Goal: Task Accomplishment & Management: Complete application form

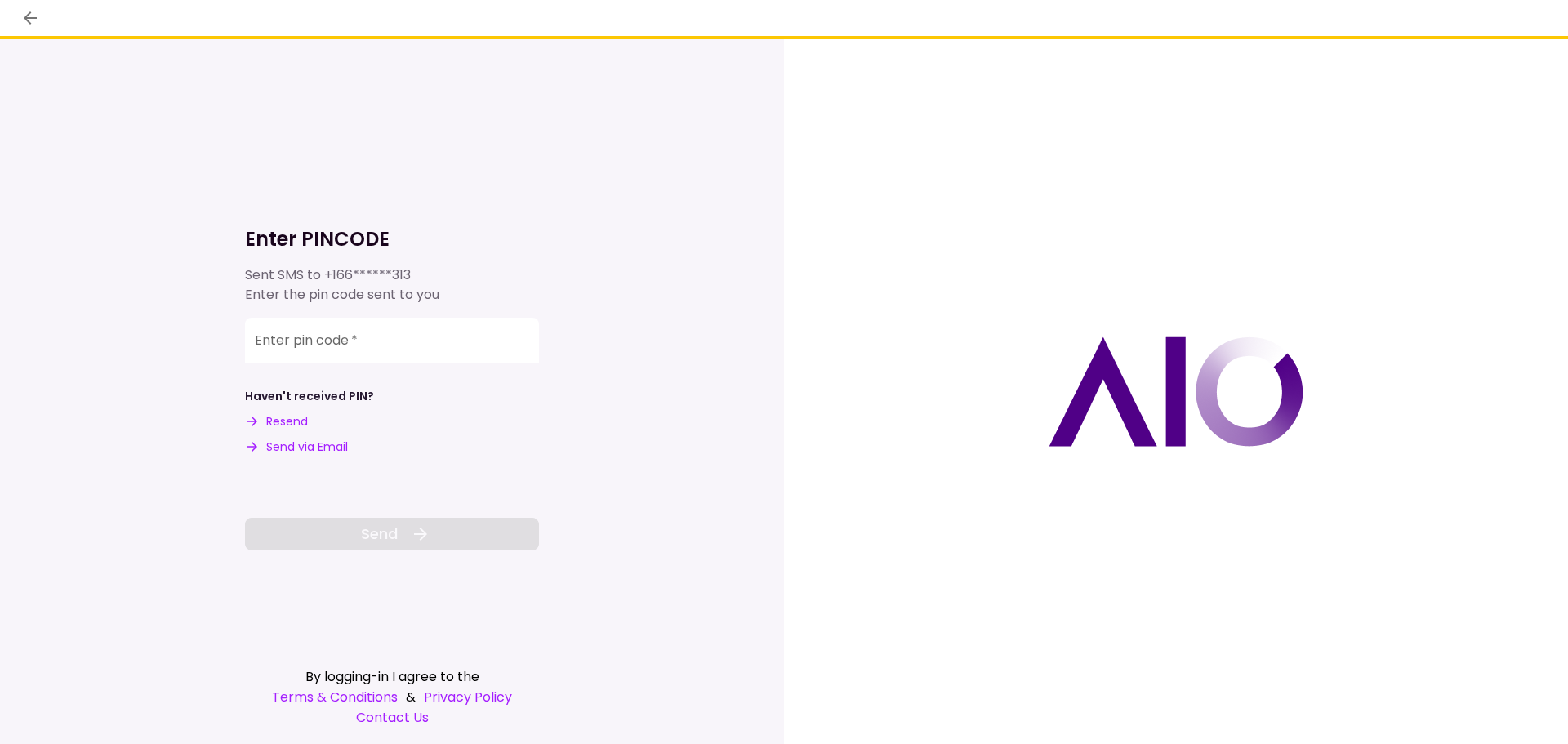
drag, startPoint x: 285, startPoint y: 423, endPoint x: 374, endPoint y: 511, distance: 125.2
click at [374, 511] on div "Enter PINCODE Sent SMS to +166******313 Enter the pin code sent to you Enter pi…" at bounding box center [392, 363] width 294 height 376
click at [319, 452] on button "Send via Email" at bounding box center [296, 448] width 103 height 17
click at [282, 347] on input "Enter pin code   *" at bounding box center [392, 338] width 294 height 46
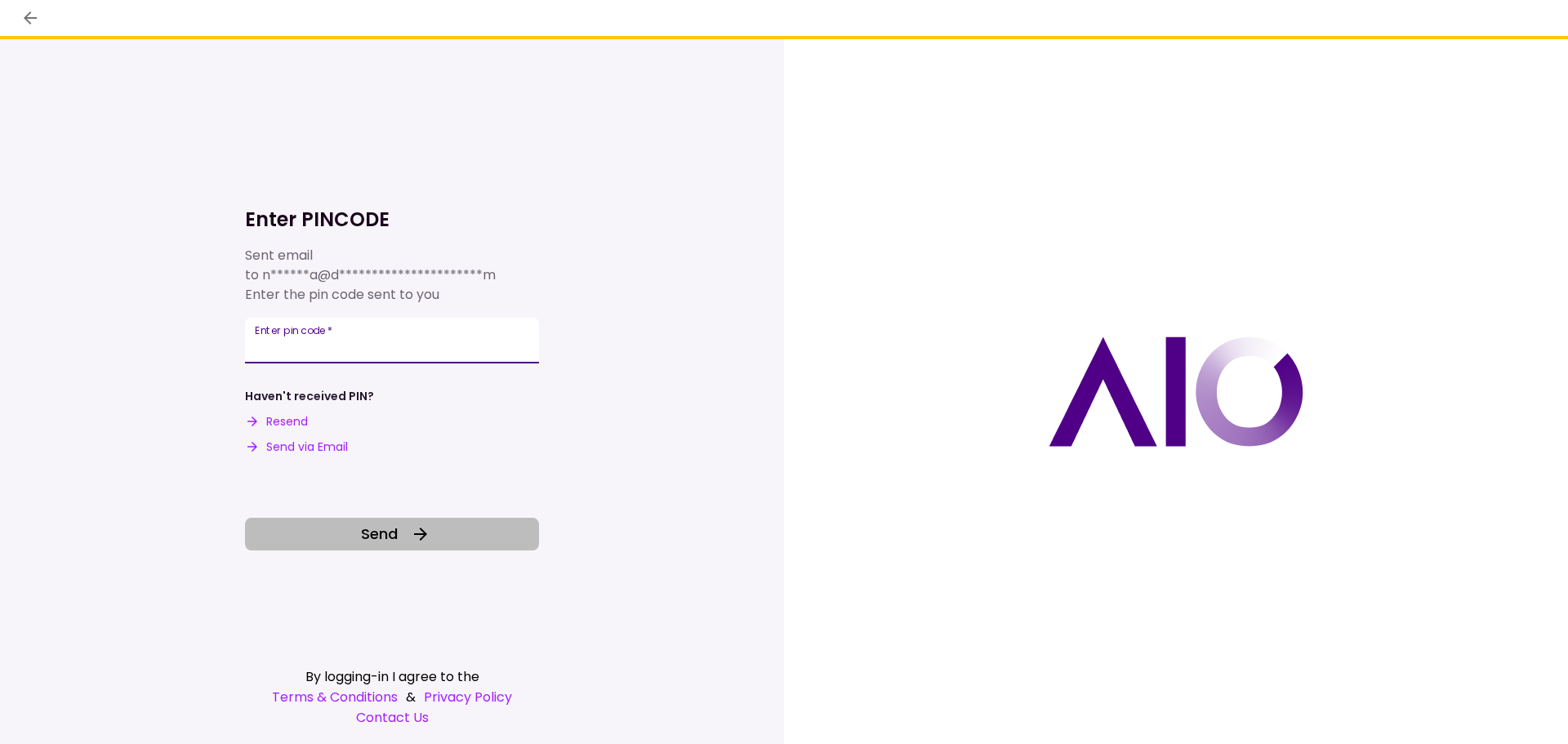
type input "******"
click at [351, 544] on button "Send" at bounding box center [392, 534] width 294 height 33
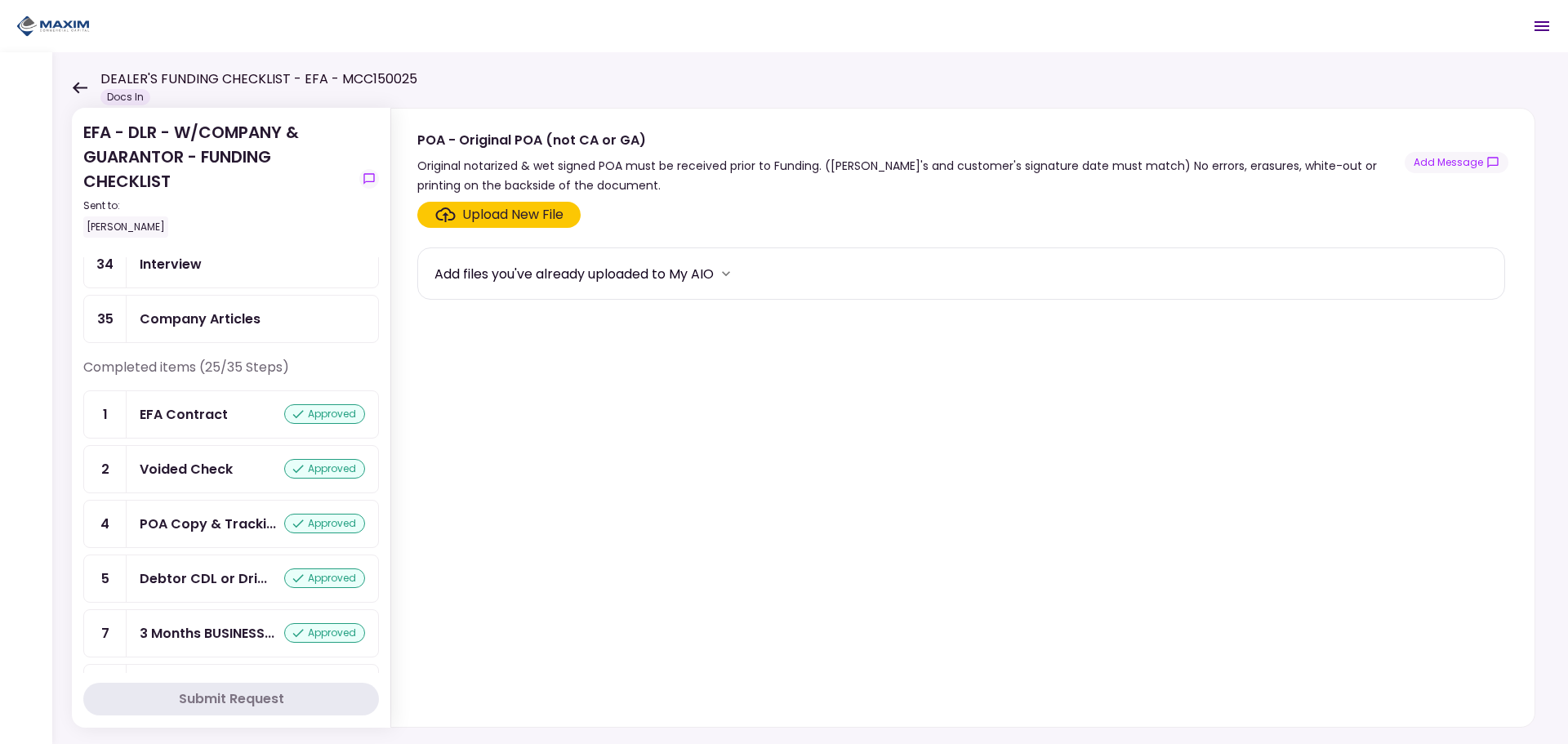
scroll to position [408, 0]
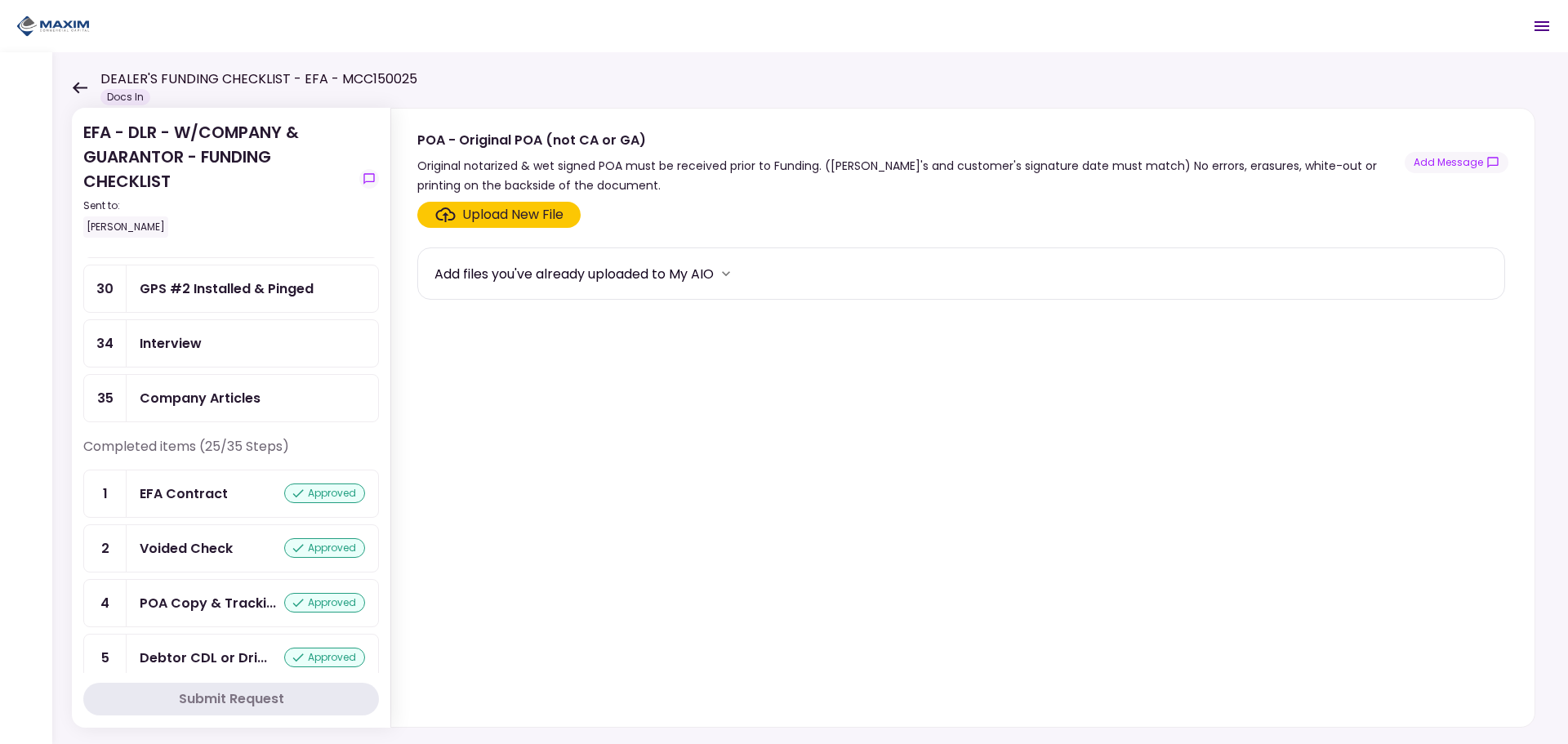
click at [221, 404] on div "Company Articles" at bounding box center [200, 398] width 121 height 21
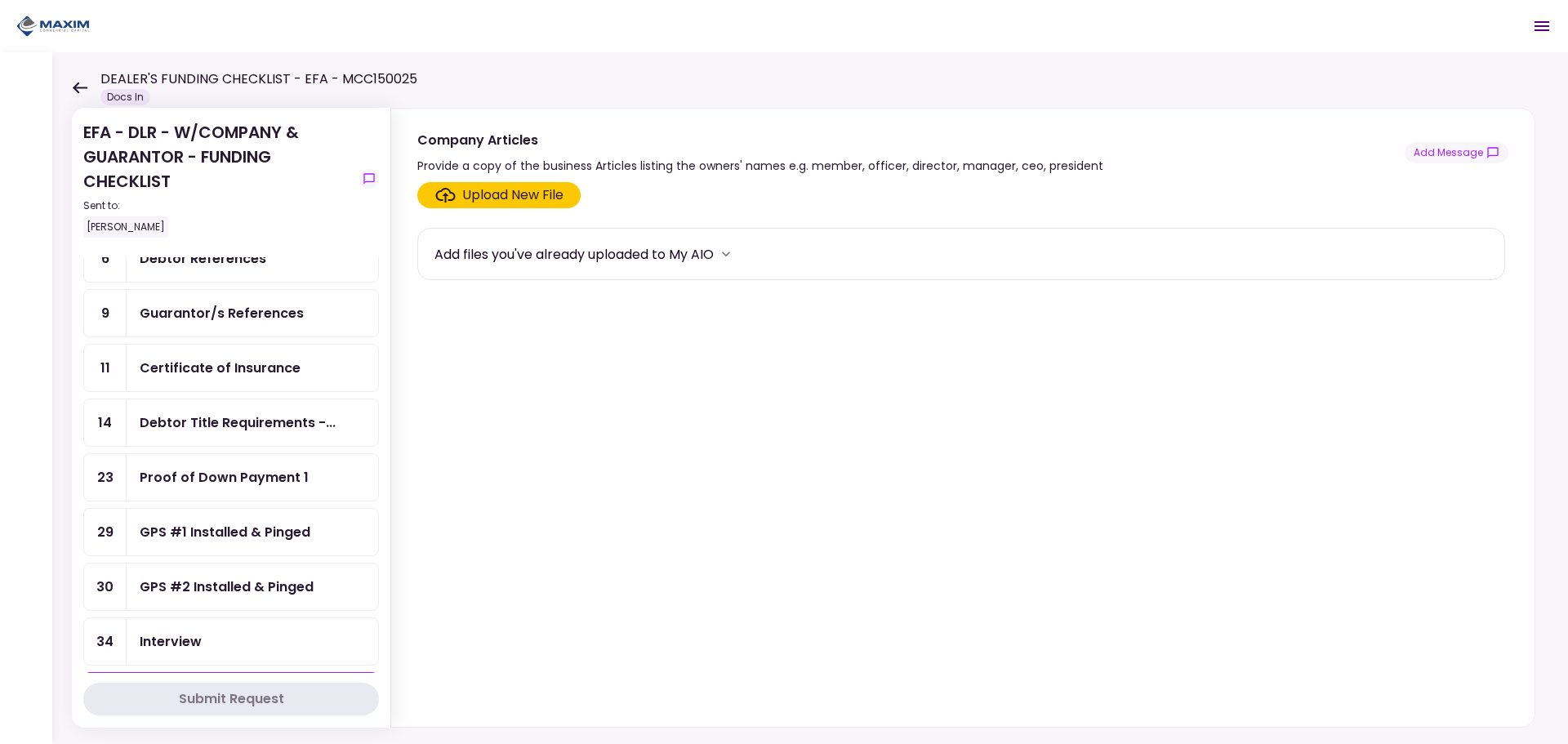
scroll to position [82, 0]
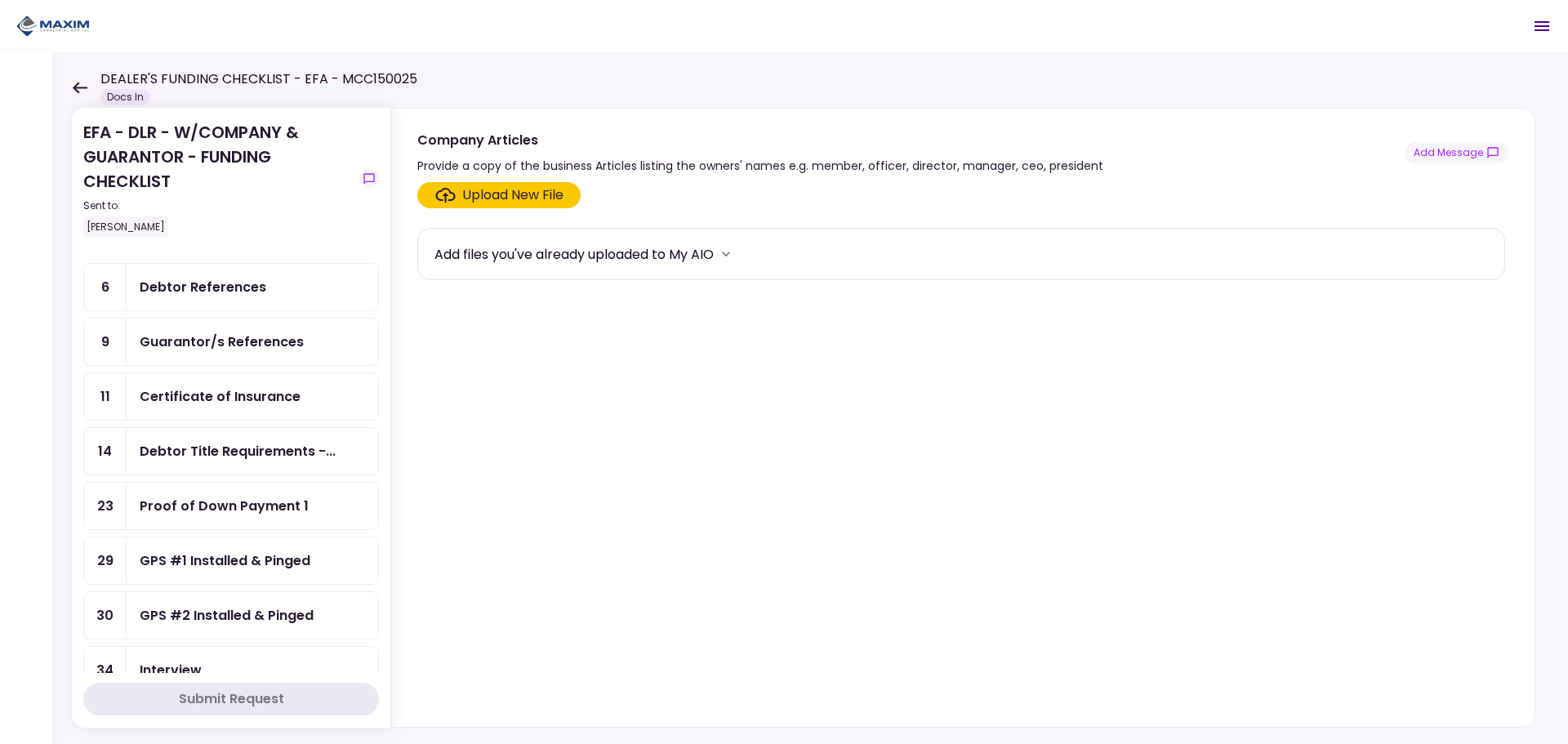
click at [525, 460] on section "Upload New File Add files you've already uploaded to My AIO" at bounding box center [963, 450] width 1092 height 538
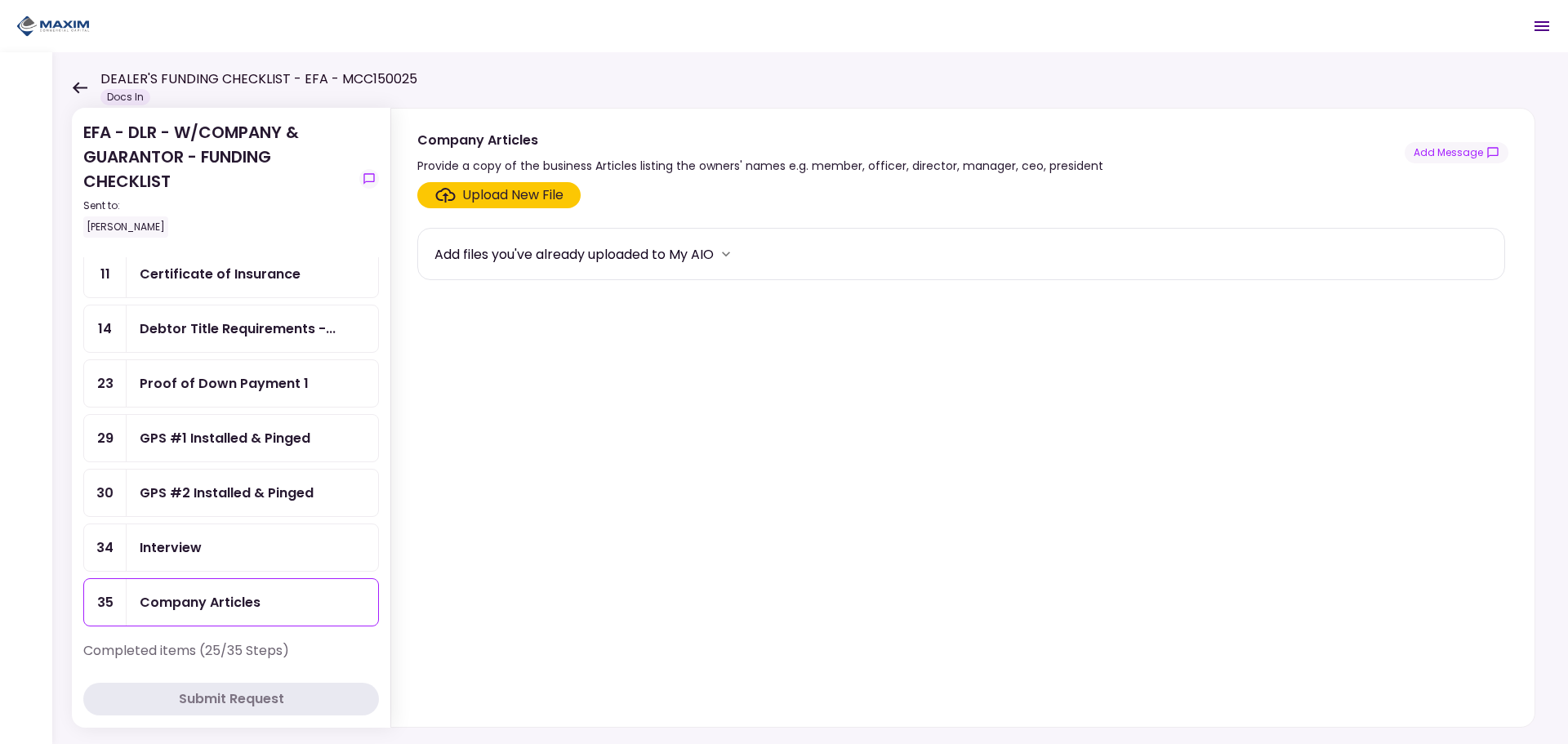
scroll to position [245, 0]
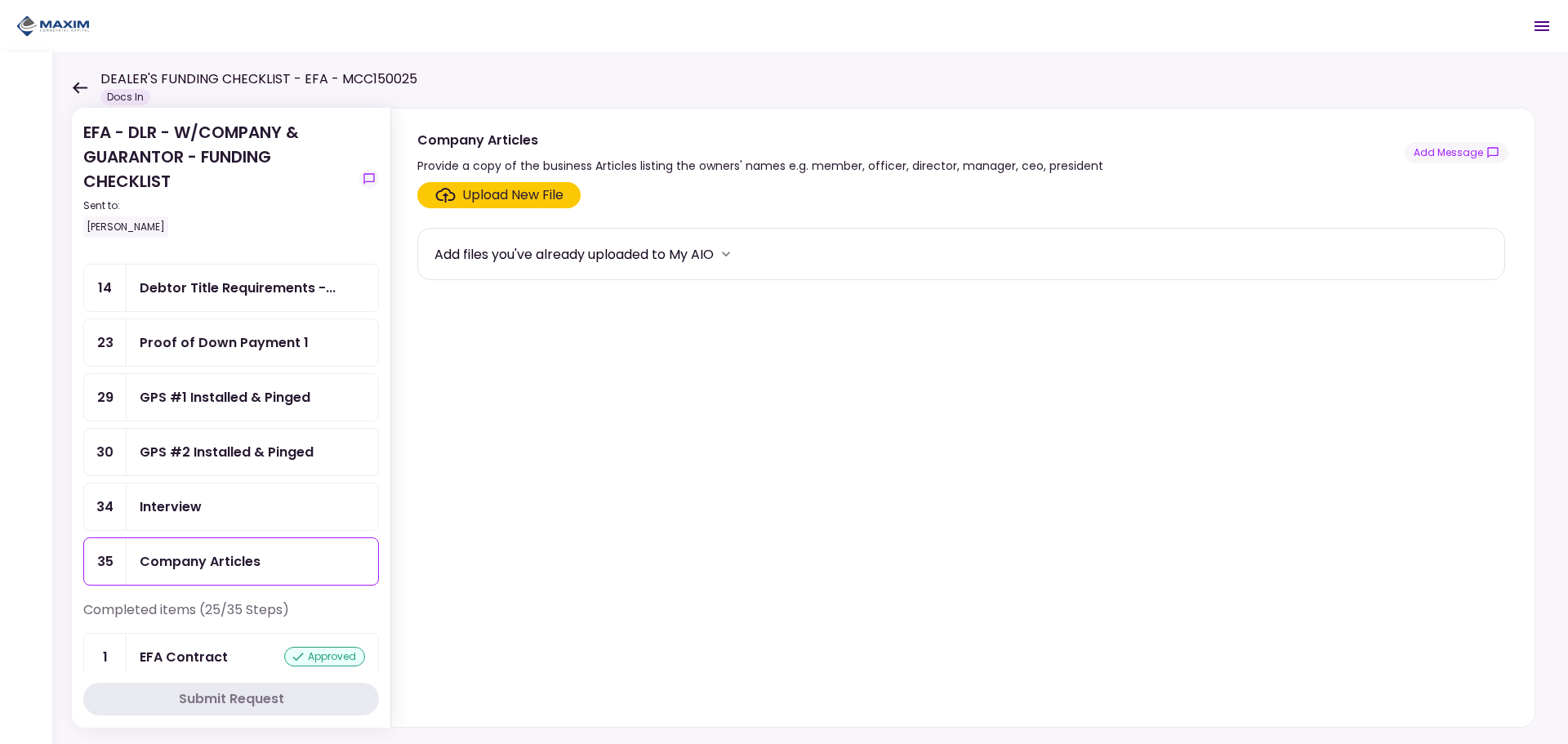
click at [251, 403] on div "GPS #1 Installed & Pinged" at bounding box center [225, 397] width 171 height 21
click at [504, 200] on div "Upload New File" at bounding box center [513, 195] width 102 height 20
click at [0, 0] on input "Upload New File" at bounding box center [0, 0] width 0 height 0
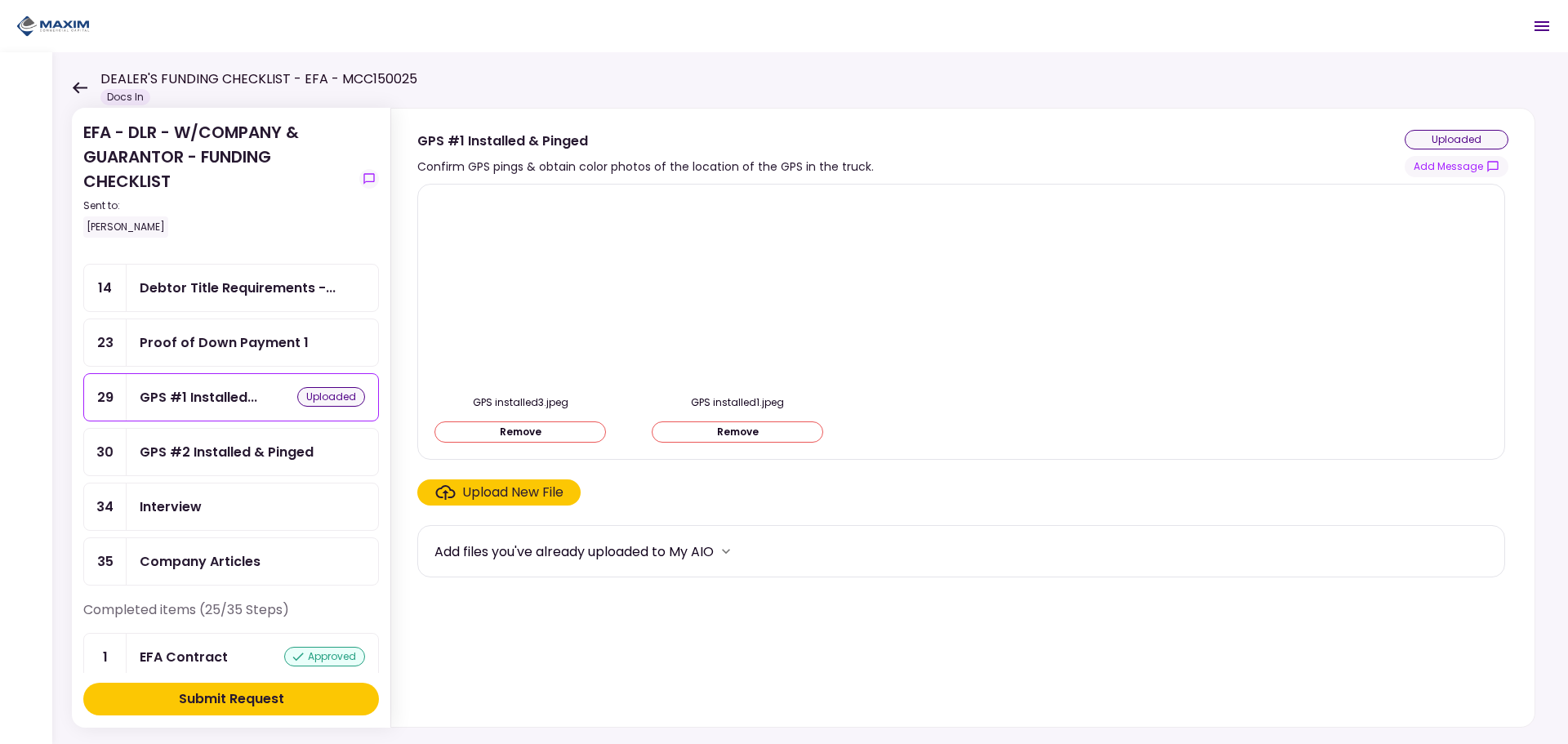
click at [177, 710] on button "Submit Request" at bounding box center [230, 698] width 296 height 33
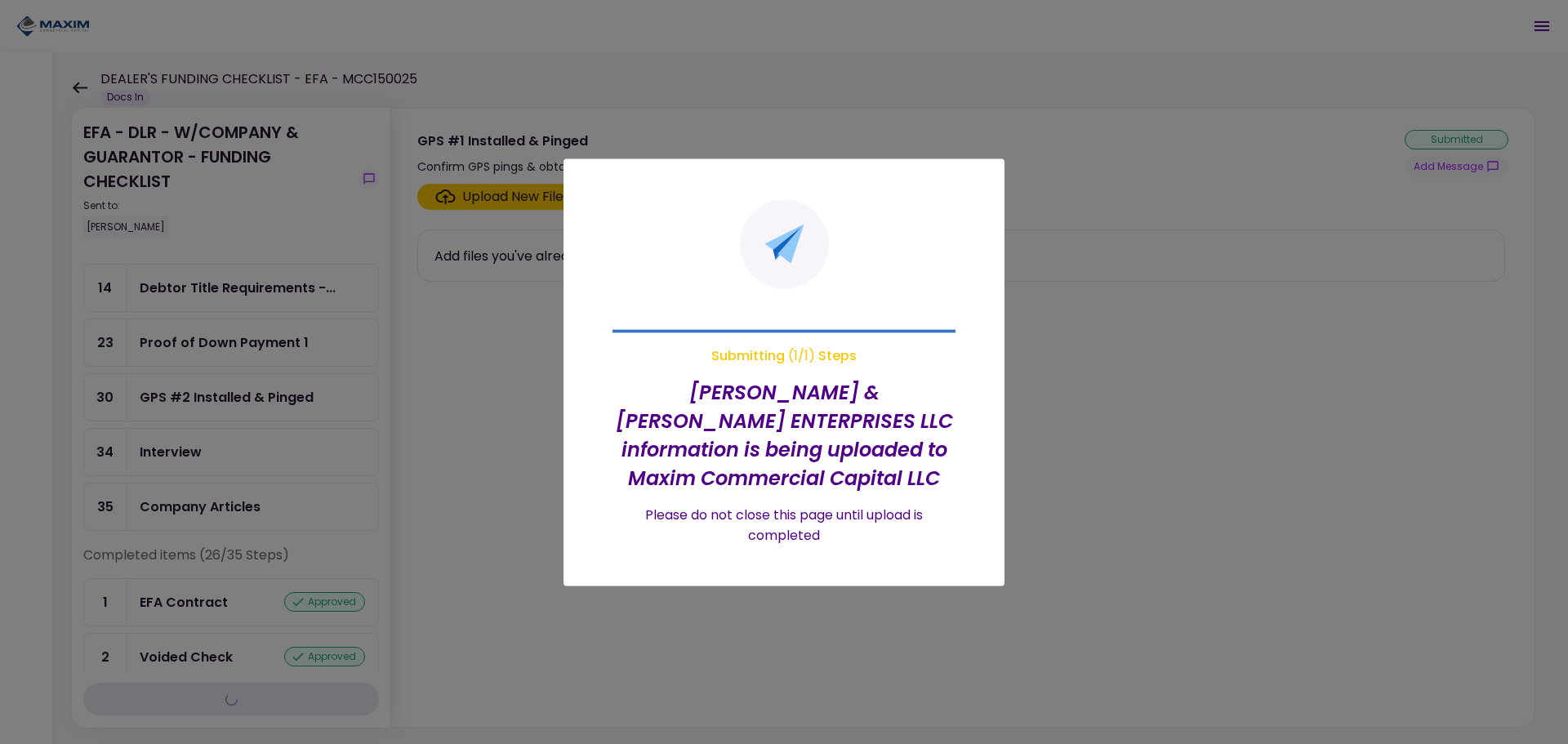
click at [225, 422] on div at bounding box center [784, 372] width 1568 height 744
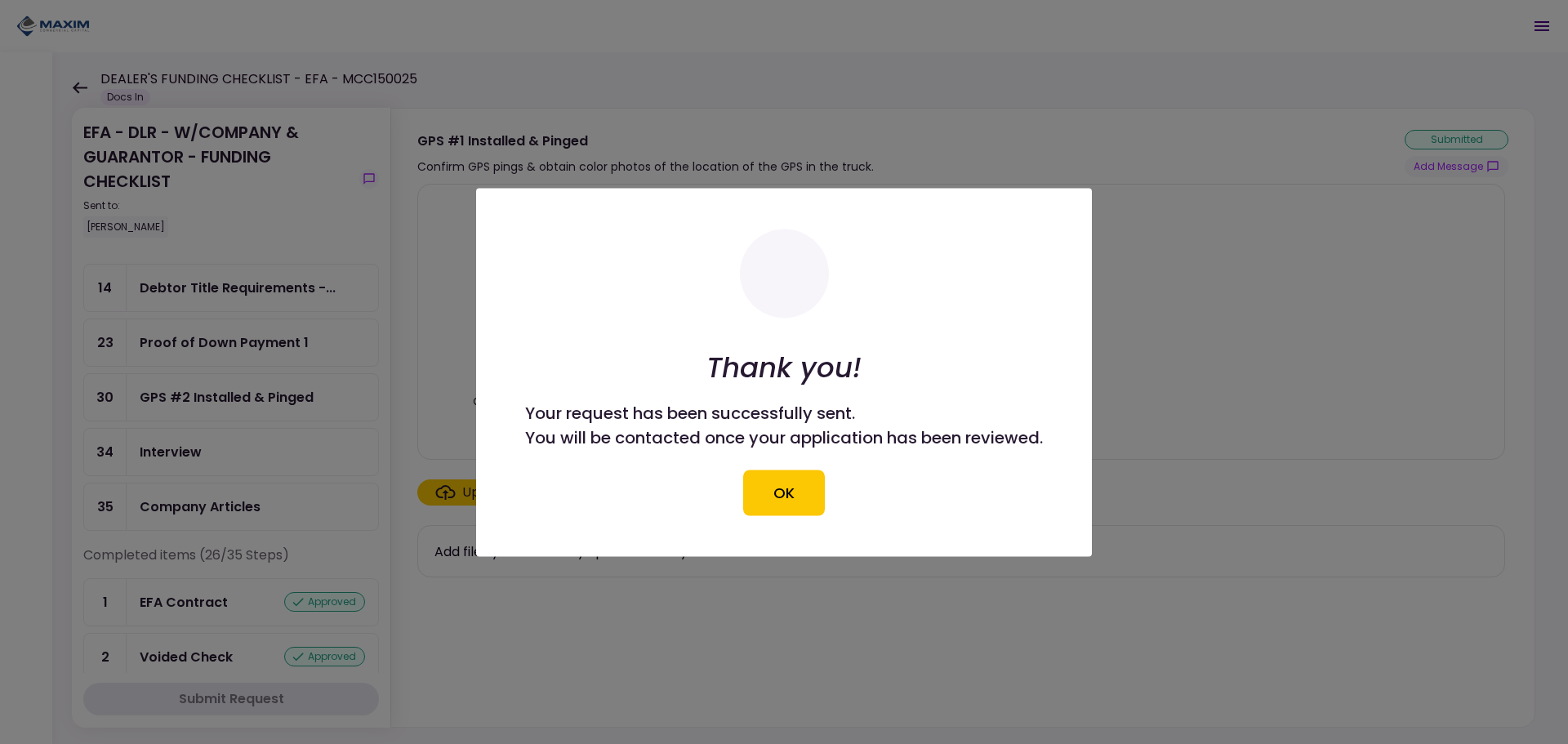
click at [230, 406] on div at bounding box center [784, 372] width 1568 height 744
click at [784, 500] on button "OK" at bounding box center [784, 492] width 82 height 46
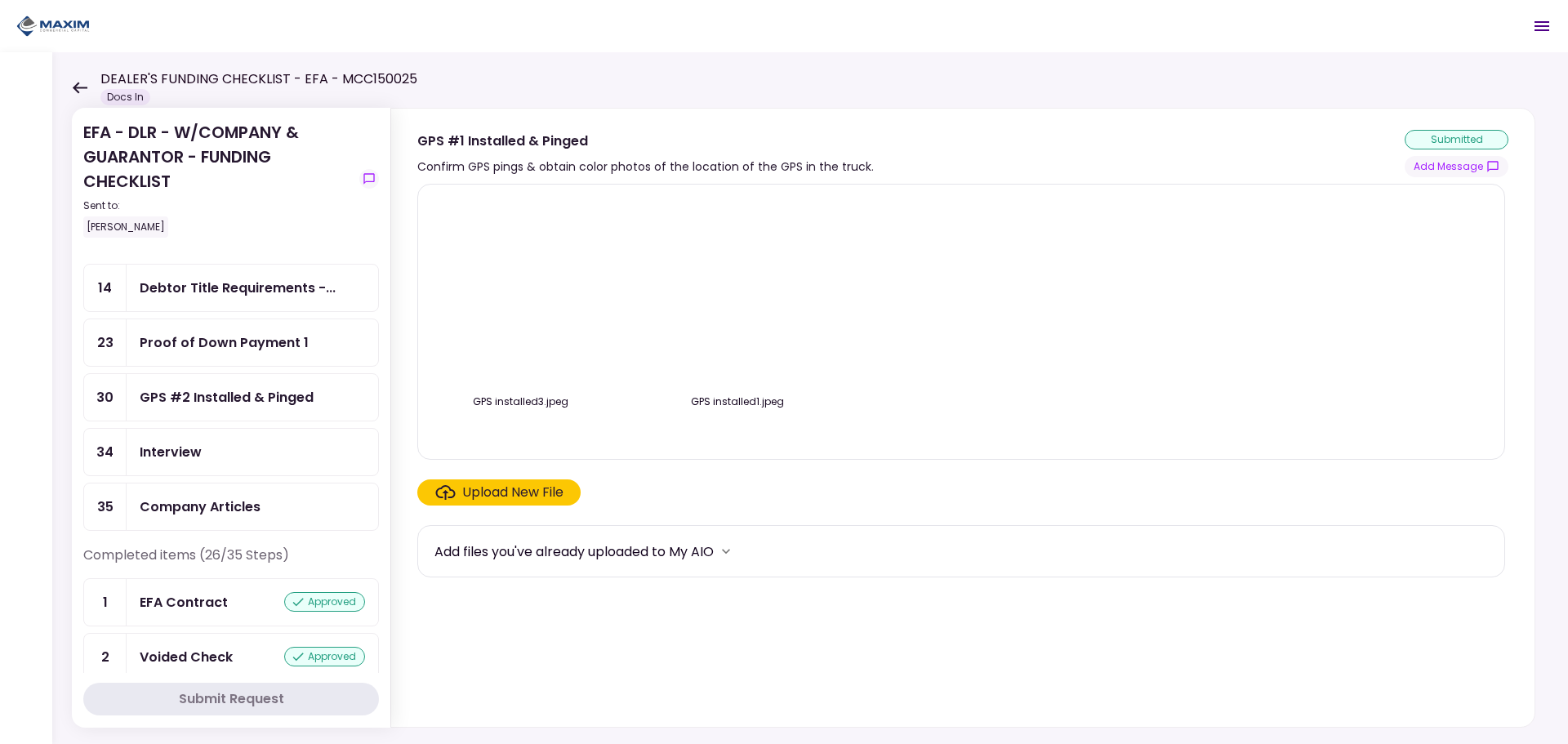
click at [266, 400] on div "GPS #2 Installed & Pinged" at bounding box center [227, 397] width 174 height 21
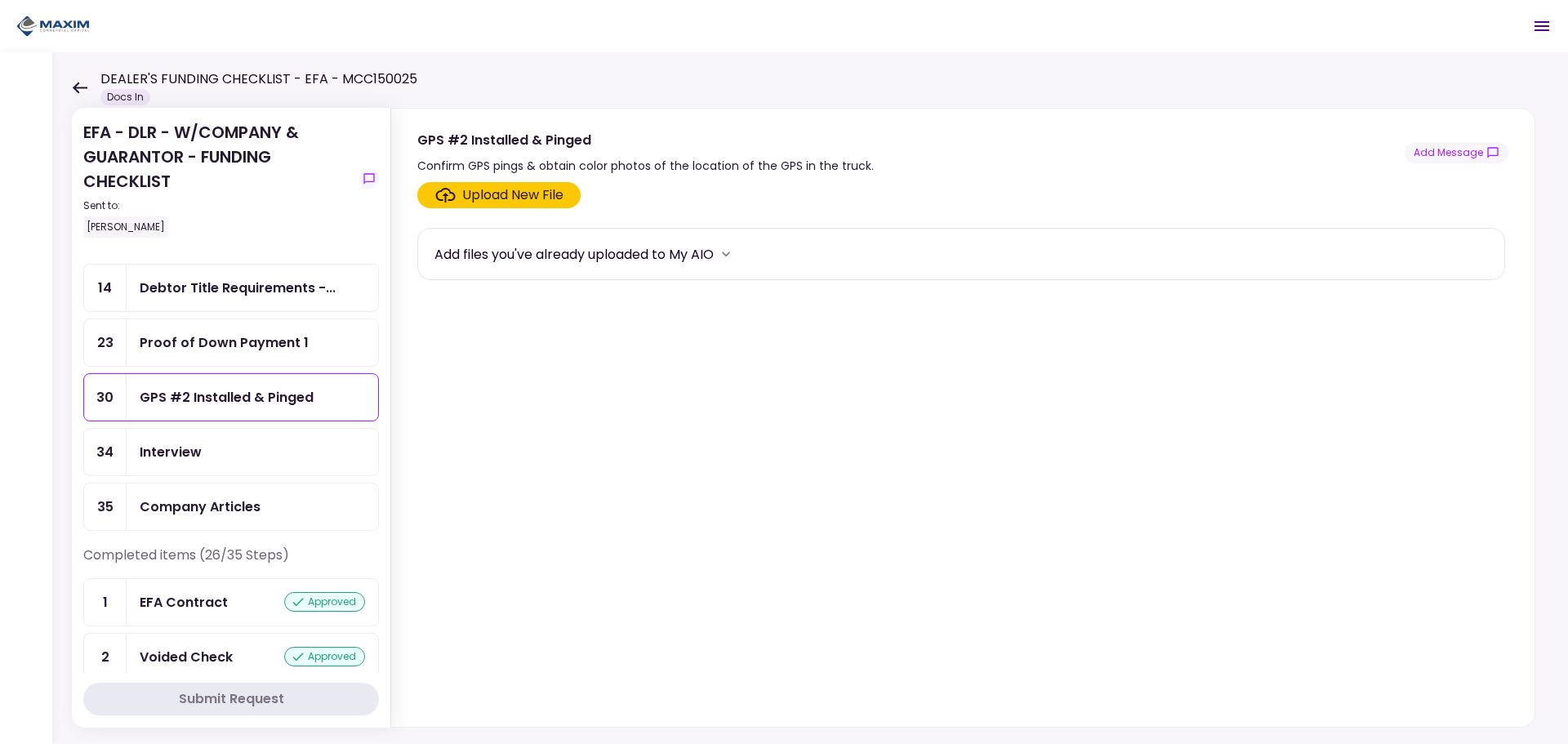
click at [484, 201] on div "Upload New File" at bounding box center [513, 195] width 102 height 20
click at [0, 0] on input "Upload New File" at bounding box center [0, 0] width 0 height 0
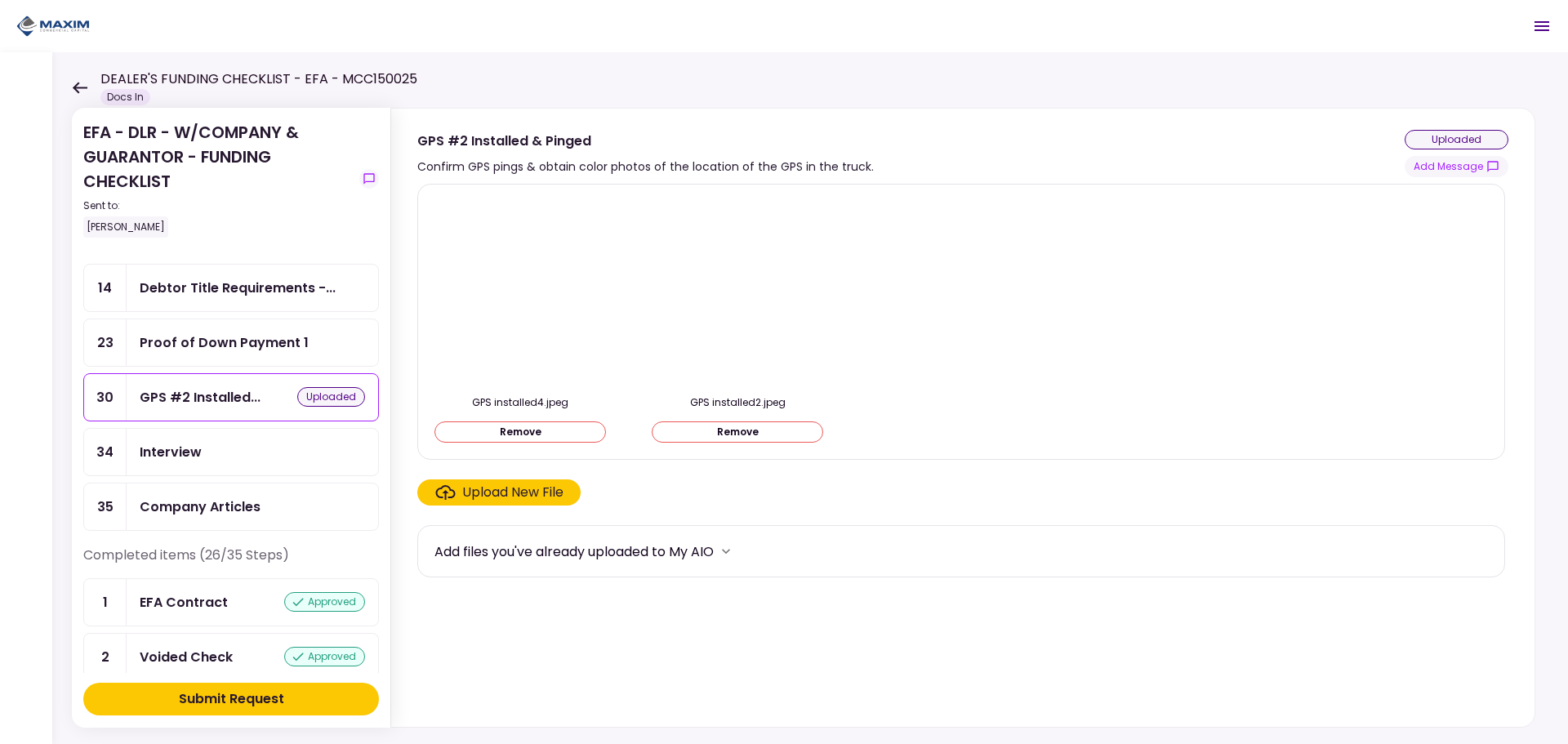
click at [239, 689] on button "Submit Request" at bounding box center [230, 698] width 296 height 33
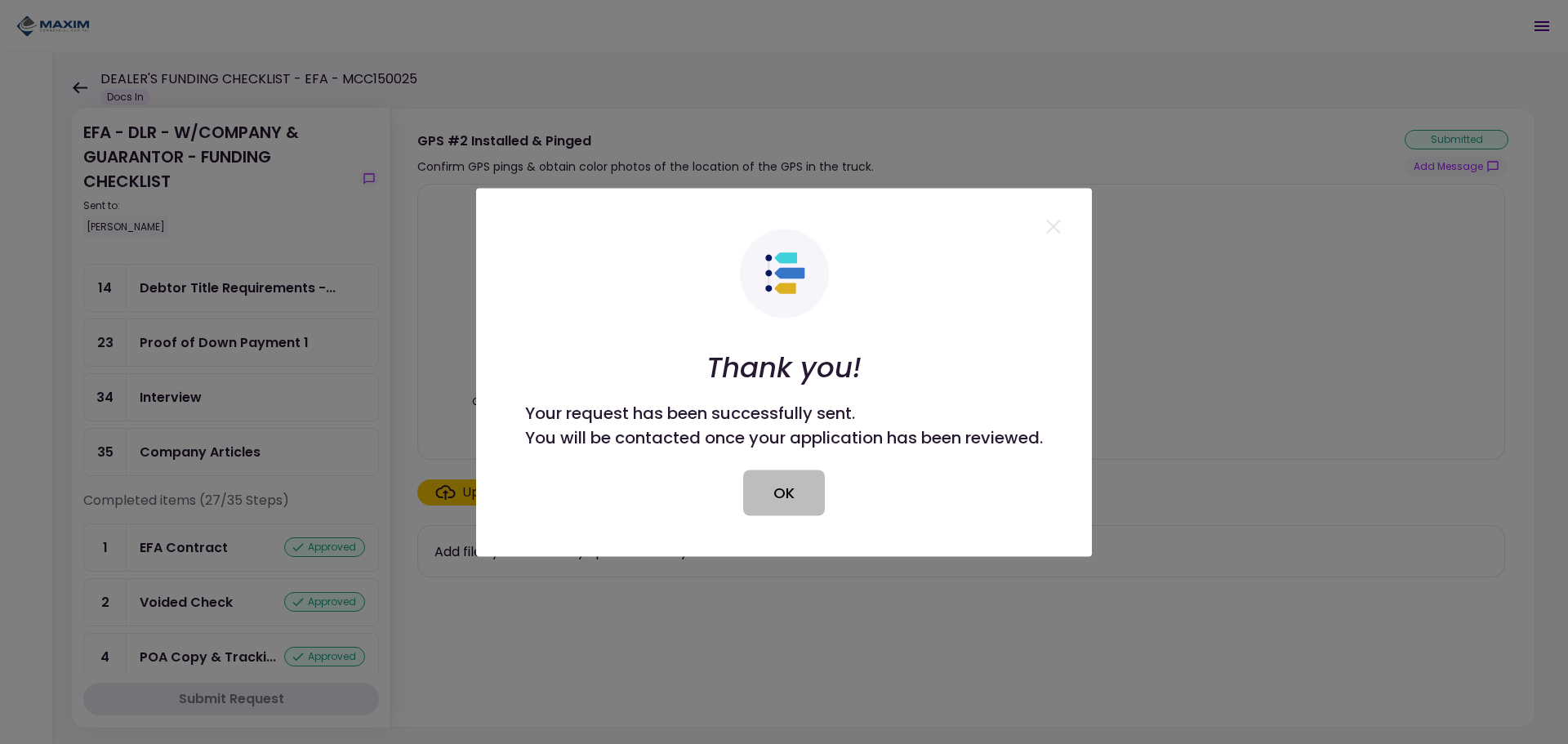
click at [778, 487] on button "OK" at bounding box center [784, 492] width 82 height 46
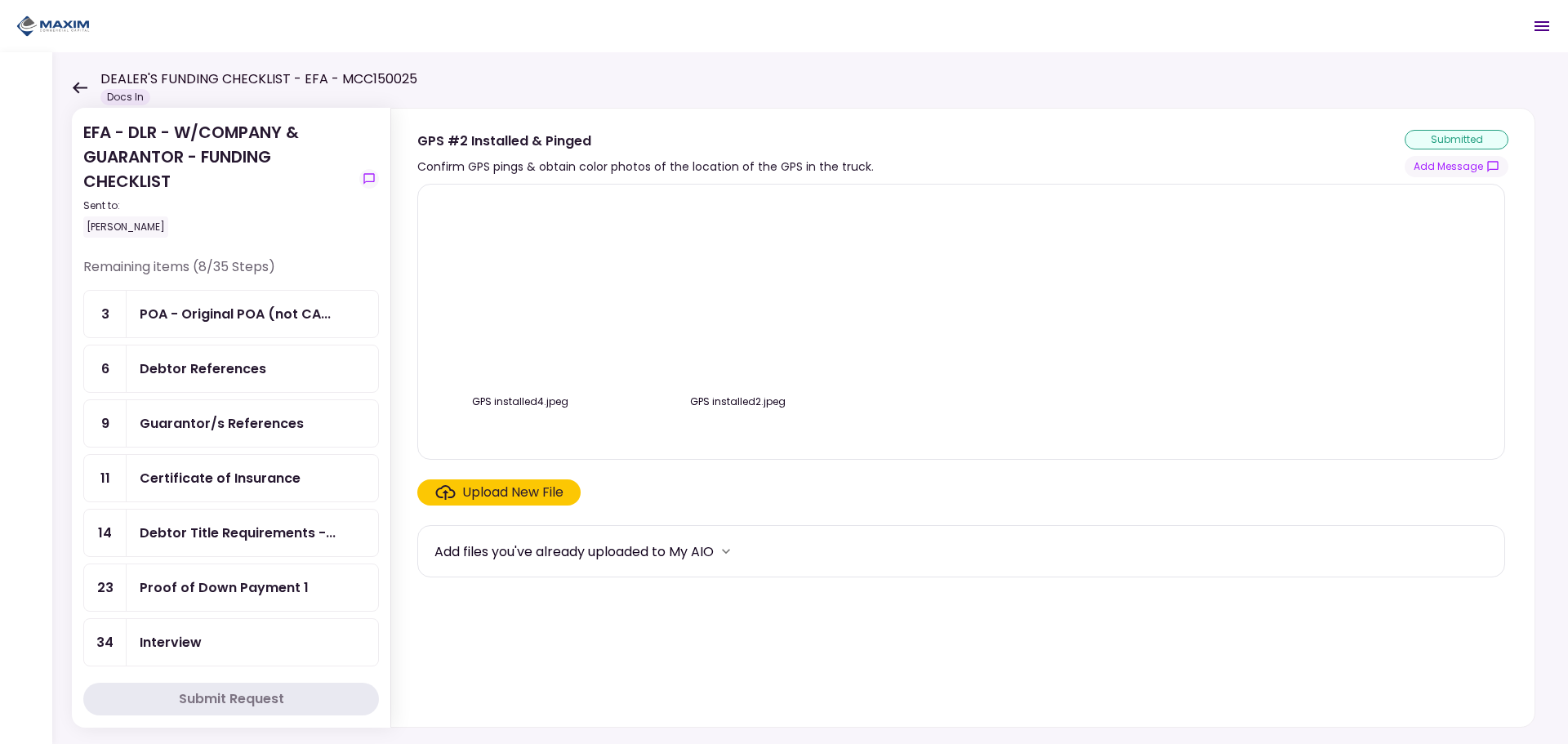
scroll to position [82, 0]
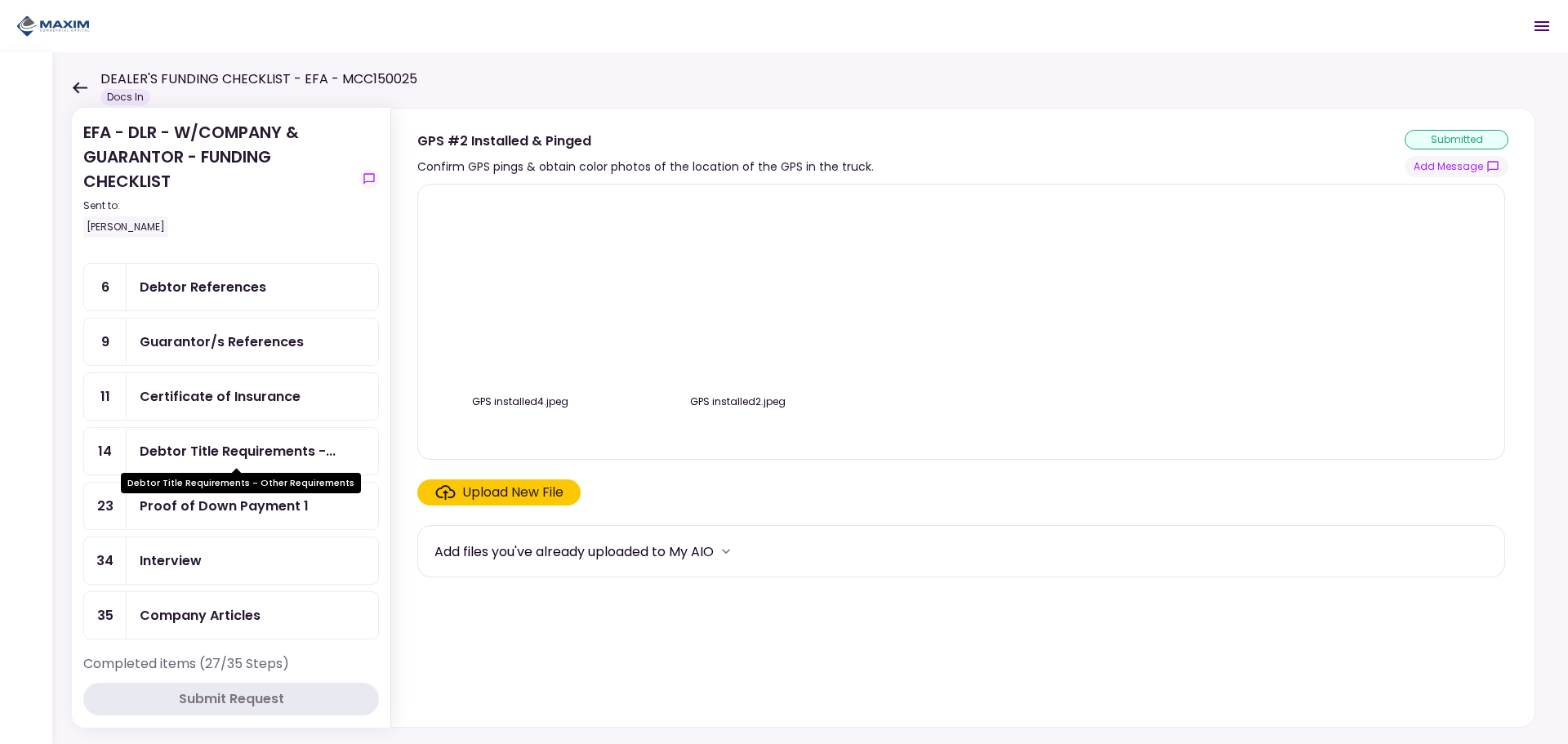
click at [269, 445] on div "Debtor Title Requirements -..." at bounding box center [238, 451] width 196 height 21
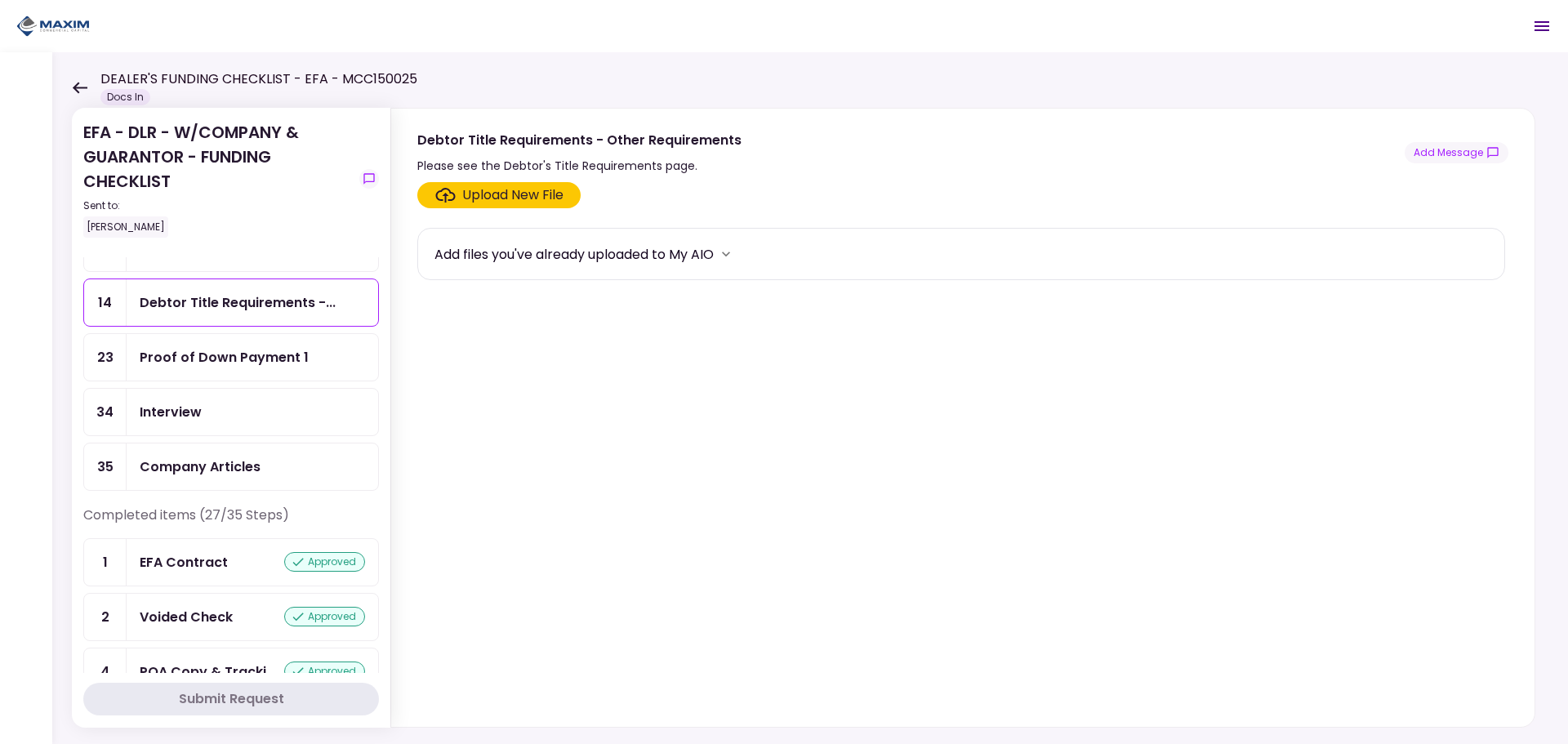
scroll to position [245, 0]
